Goal: Find specific page/section: Find specific page/section

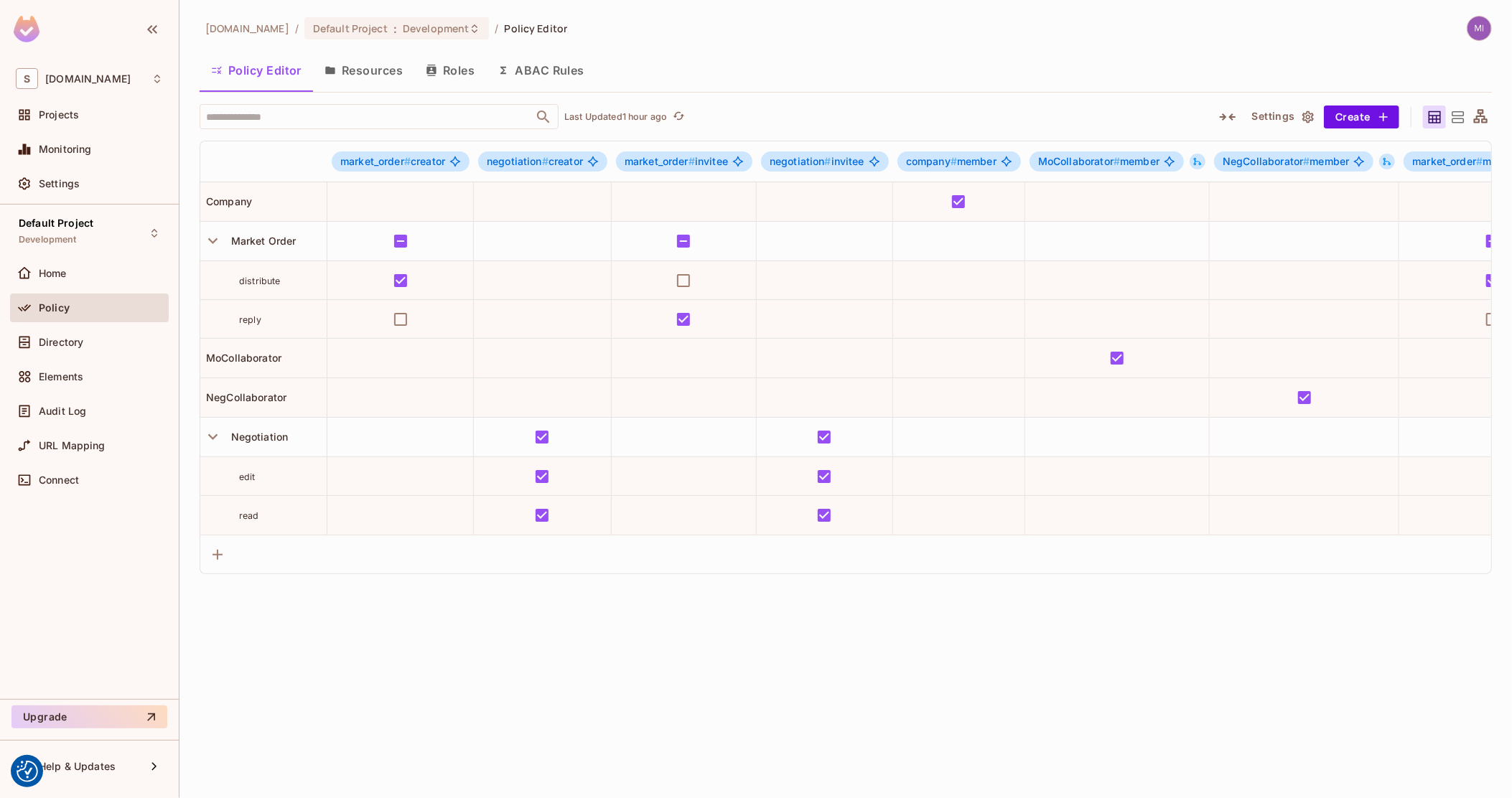
click at [356, 73] on button "Resources" at bounding box center [363, 71] width 101 height 36
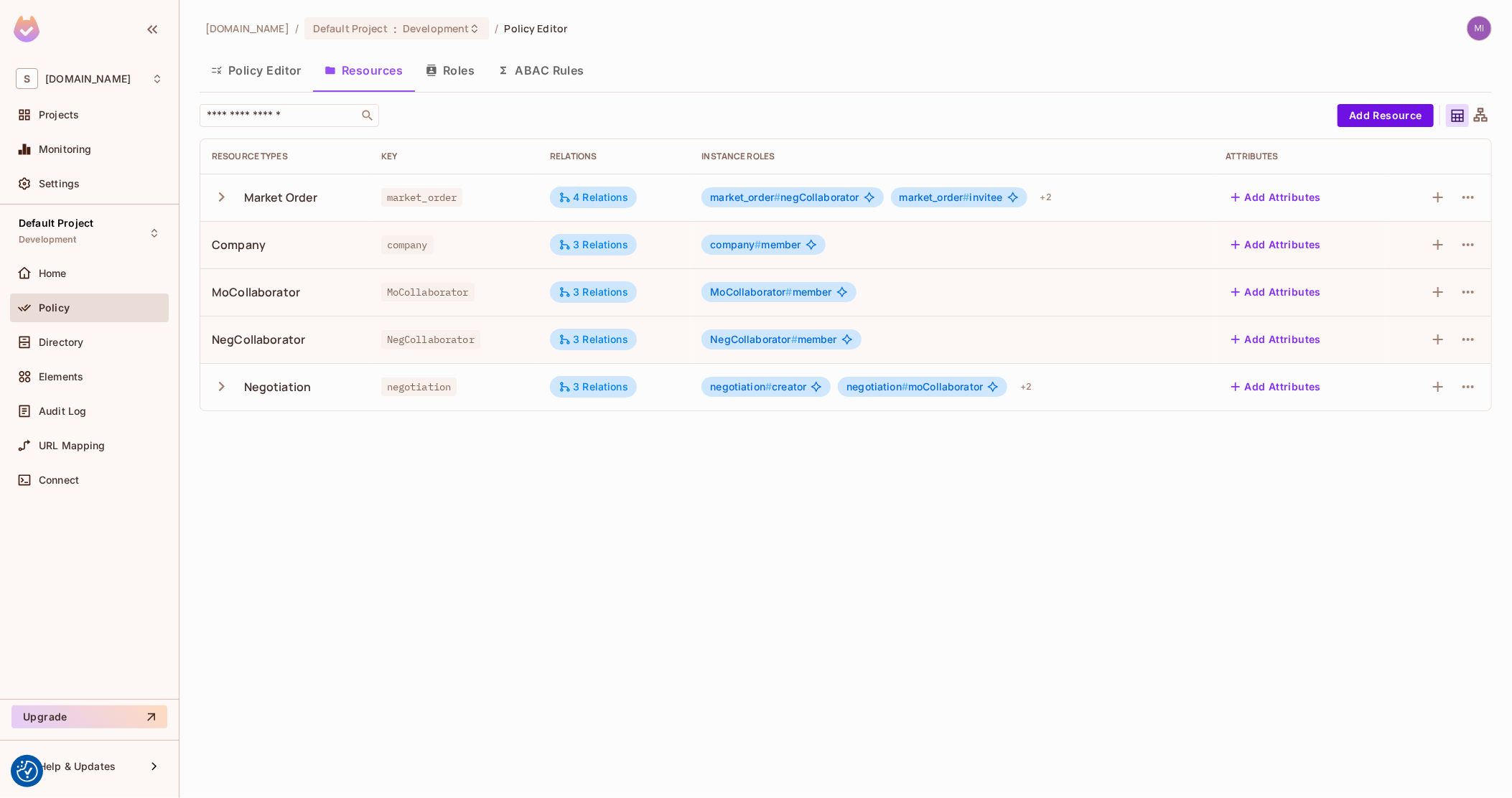
click at [424, 295] on span "MoCollaborator" at bounding box center [428, 292] width 94 height 19
click at [397, 284] on span "MoCollaborator" at bounding box center [428, 292] width 94 height 19
click at [94, 344] on div "Directory" at bounding box center [101, 342] width 124 height 12
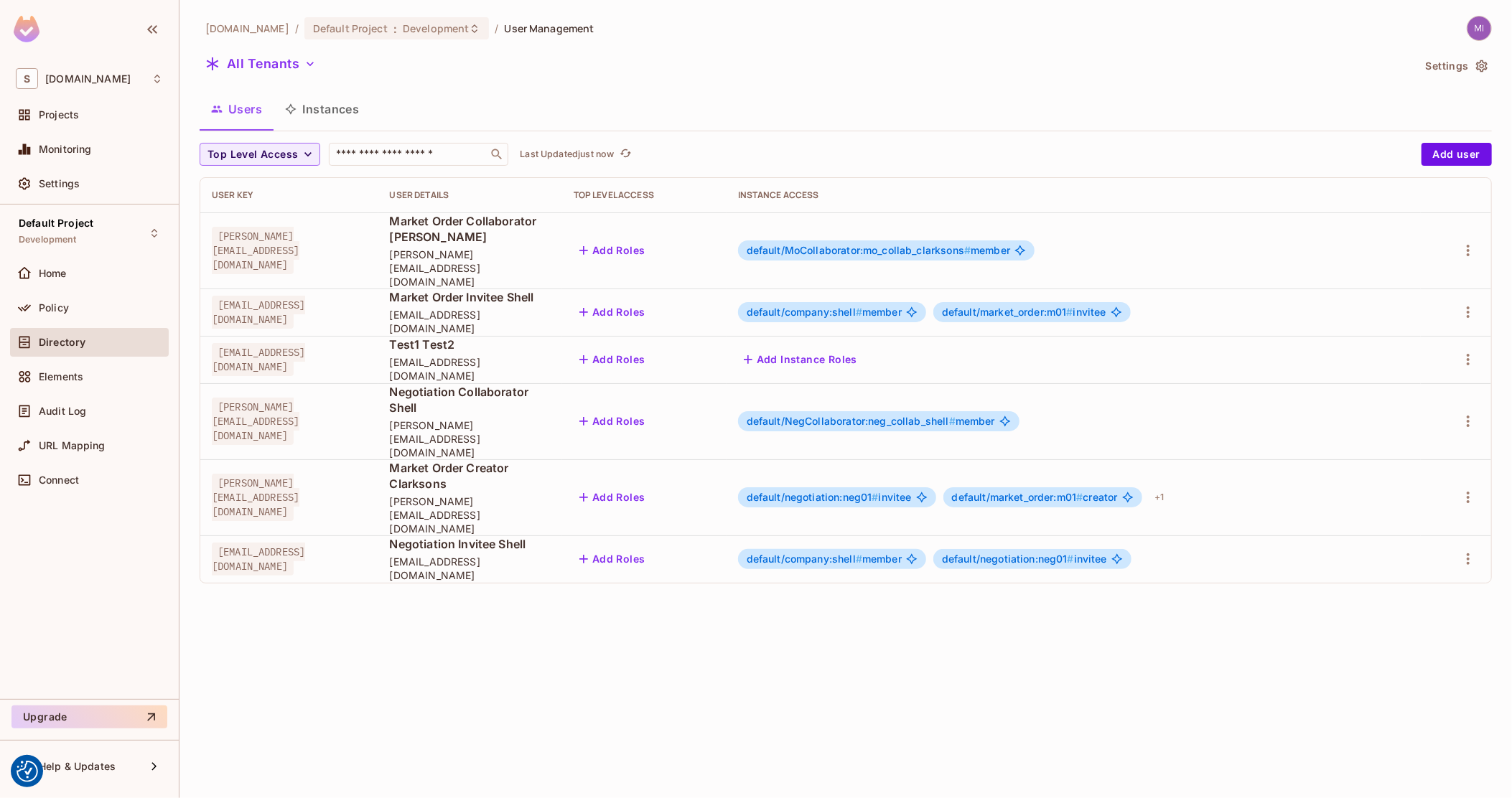
click at [323, 104] on button "Instances" at bounding box center [321, 109] width 97 height 36
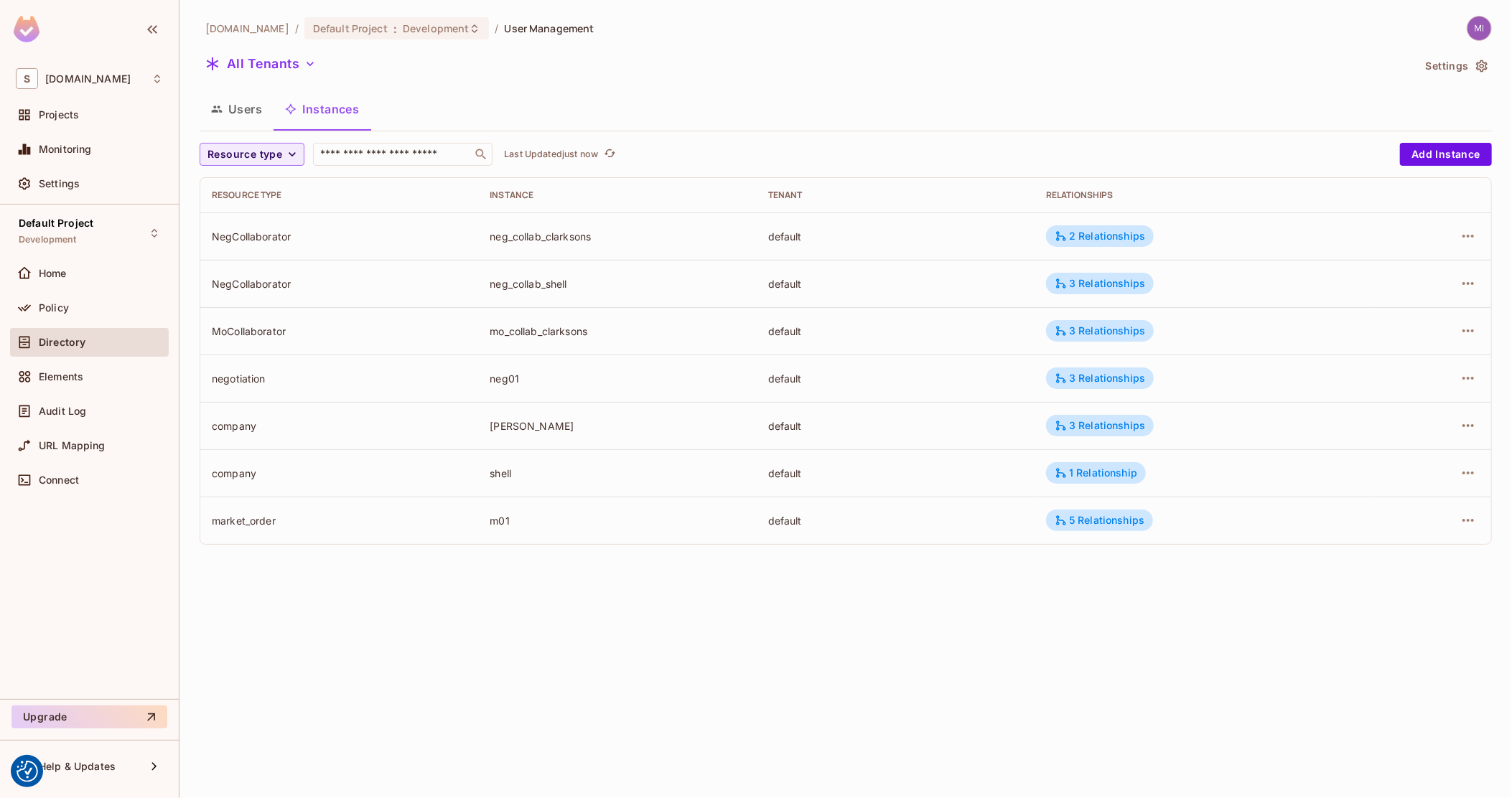
click at [549, 329] on div "mo_collab_clarksons" at bounding box center [617, 331] width 255 height 13
copy div "mo_collab_clarksons"
click at [553, 322] on td "mo_collab_clarksons" at bounding box center [617, 331] width 278 height 47
click at [596, 328] on div "mo_collab_clarksons" at bounding box center [617, 331] width 255 height 13
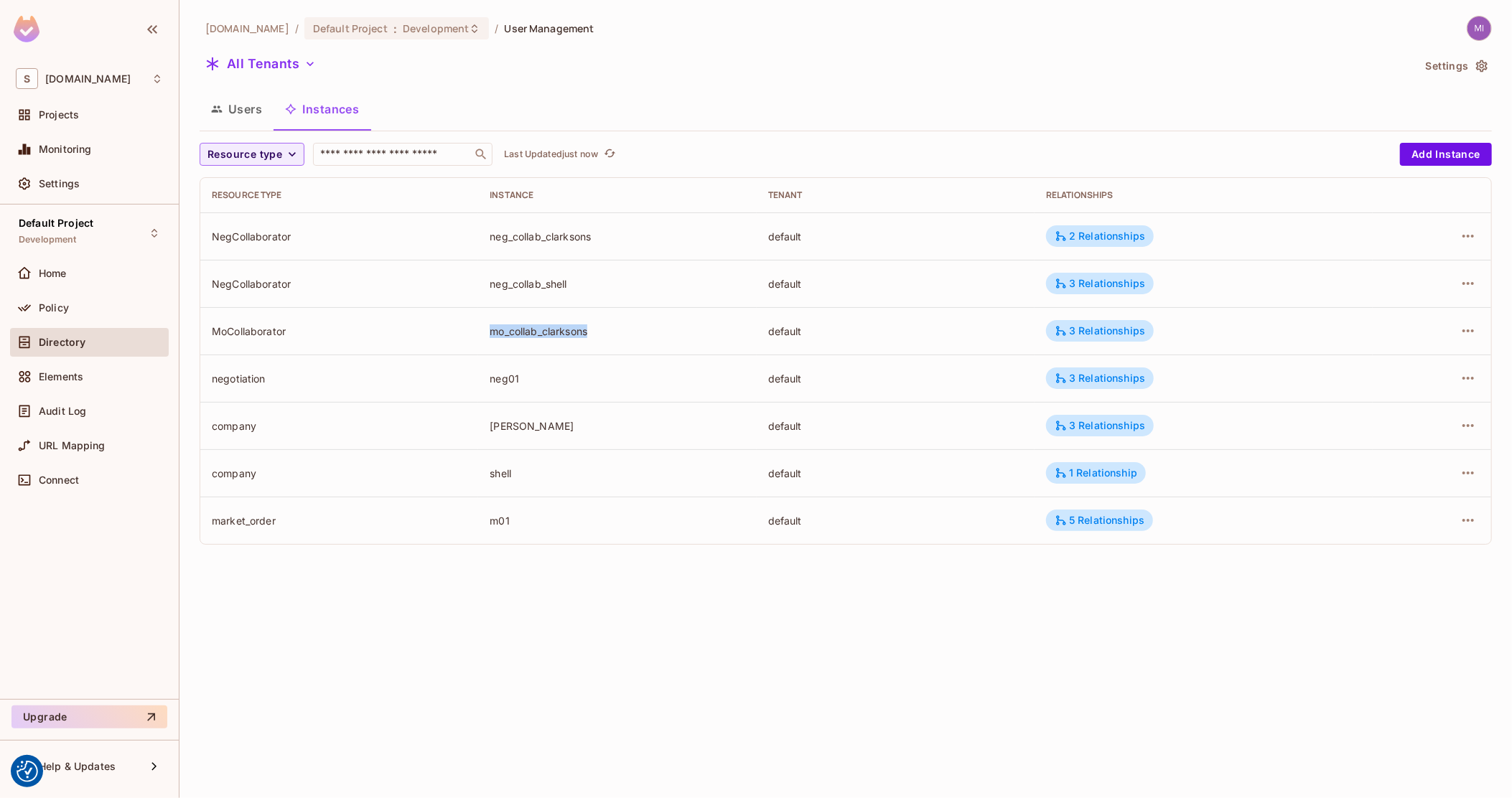
drag, startPoint x: 606, startPoint y: 328, endPoint x: 490, endPoint y: 328, distance: 116.0
click at [490, 328] on div "mo_collab_clarksons" at bounding box center [617, 331] width 255 height 13
copy div "mo_collab_clarksons"
click at [543, 287] on div "neg_collab_shell" at bounding box center [617, 284] width 255 height 13
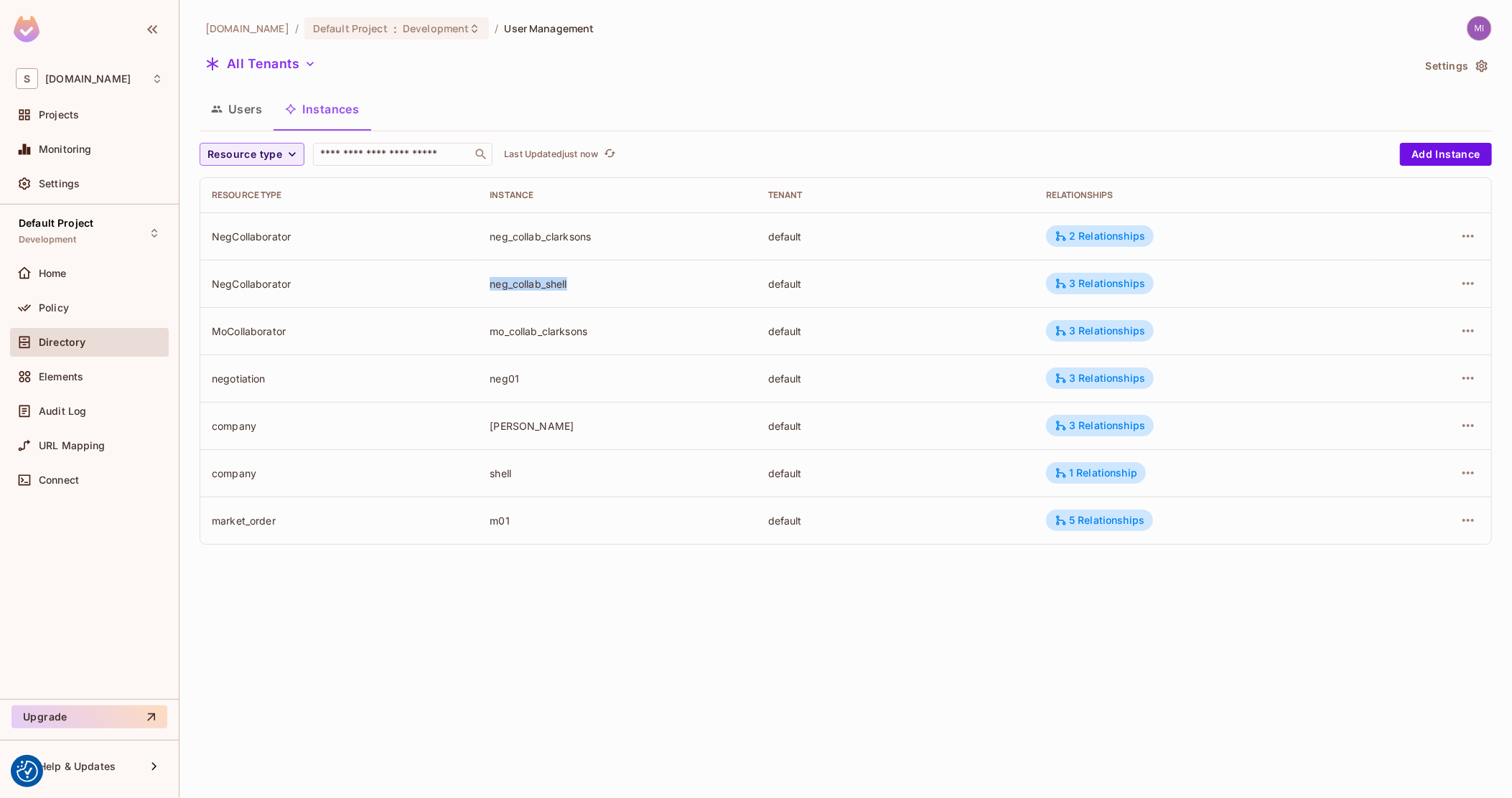
copy div "neg_collab_shell"
click at [402, 305] on td "NegCollaborator" at bounding box center [339, 284] width 278 height 47
click at [576, 240] on div "neg_collab_clarksons" at bounding box center [617, 236] width 255 height 13
copy div "neg_collab_clarksons"
